Goal: Task Accomplishment & Management: Manage account settings

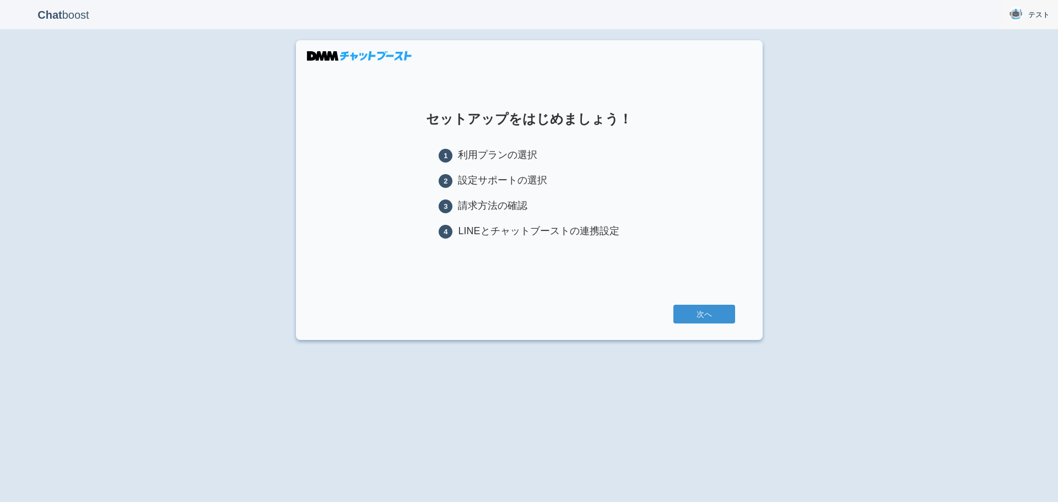
click at [1025, 15] on link "テスト" at bounding box center [1028, 14] width 57 height 29
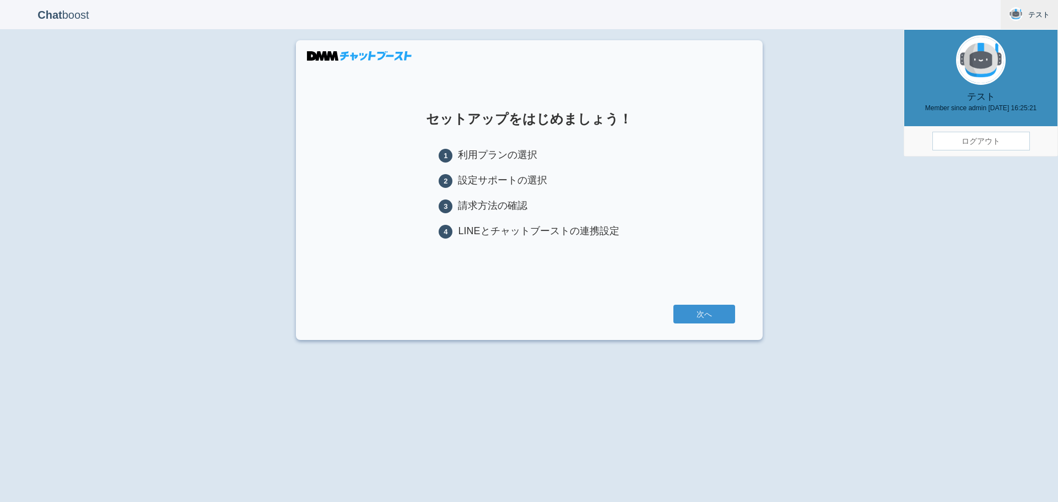
click at [995, 140] on link "ログアウト" at bounding box center [980, 141] width 97 height 19
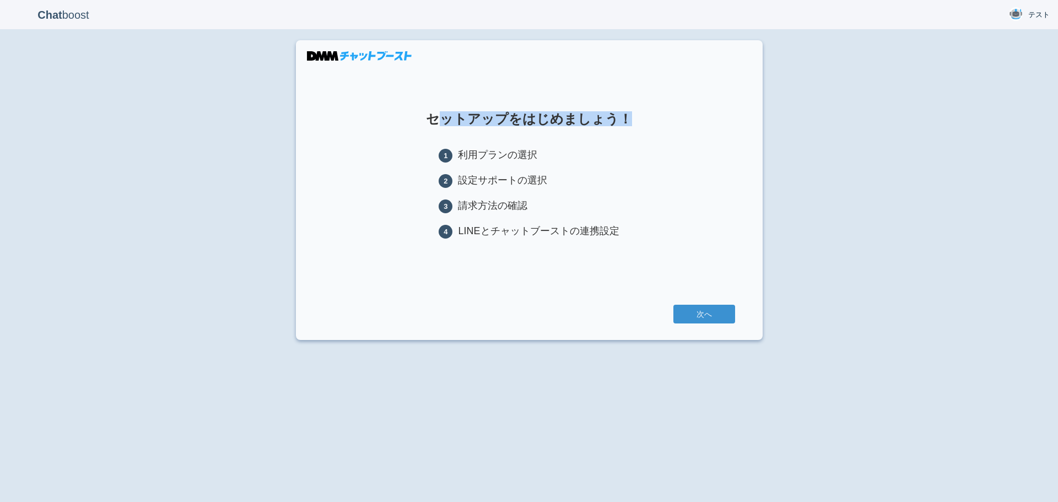
drag, startPoint x: 437, startPoint y: 120, endPoint x: 679, endPoint y: 113, distance: 242.4
click at [679, 113] on h1 "セットアップをはじめましょう！" at bounding box center [528, 119] width 411 height 14
click at [653, 116] on h1 "セットアップをはじめましょう！" at bounding box center [528, 119] width 411 height 14
drag, startPoint x: 638, startPoint y: 116, endPoint x: 422, endPoint y: 116, distance: 215.9
click at [422, 116] on h1 "セットアップをはじめましょう！" at bounding box center [528, 119] width 411 height 14
